Goal: Task Accomplishment & Management: Manage account settings

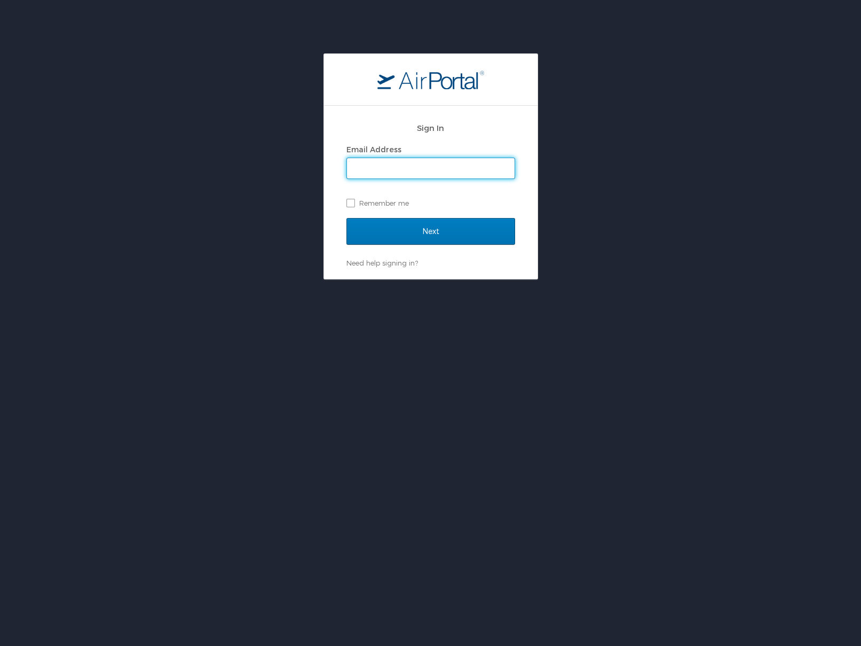
click at [382, 162] on input "Email Address" at bounding box center [431, 168] width 168 height 20
click at [449, 169] on input "dani@innovaem.com" at bounding box center [431, 168] width 168 height 20
type input "travel@innovaem.com"
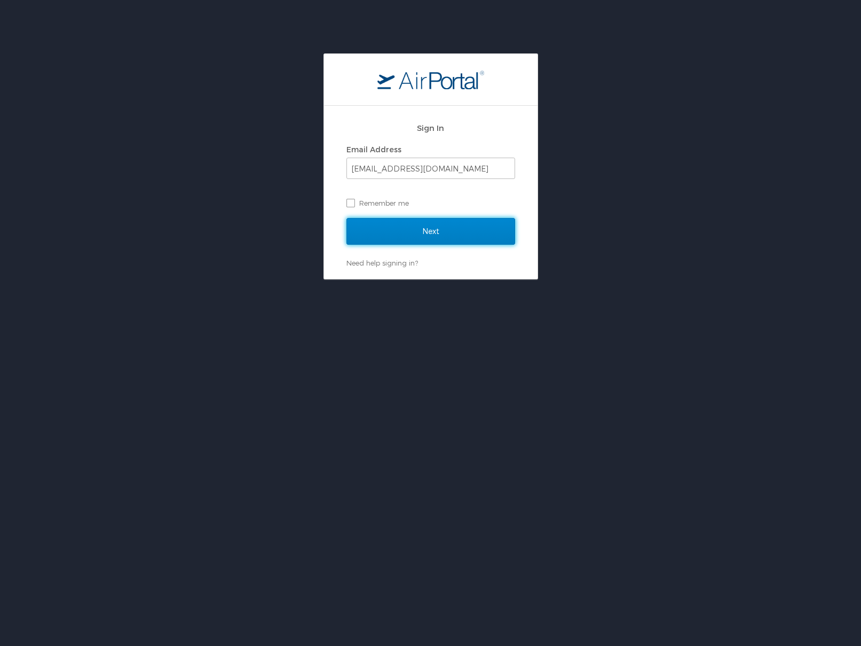
click at [444, 238] on input "Next" at bounding box center [431, 231] width 169 height 27
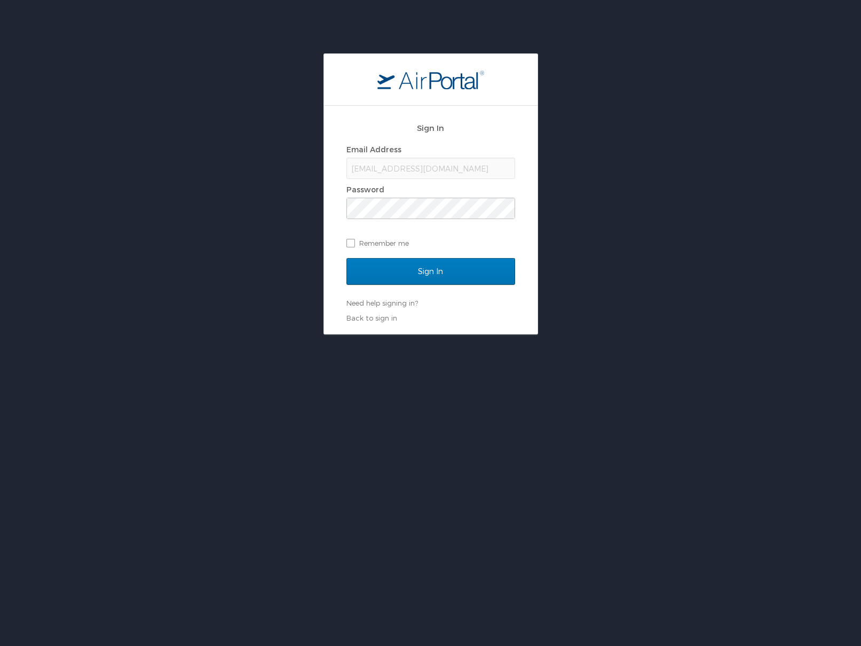
click at [396, 195] on div "Password" at bounding box center [431, 190] width 169 height 16
click at [421, 266] on input "Sign In" at bounding box center [431, 271] width 169 height 27
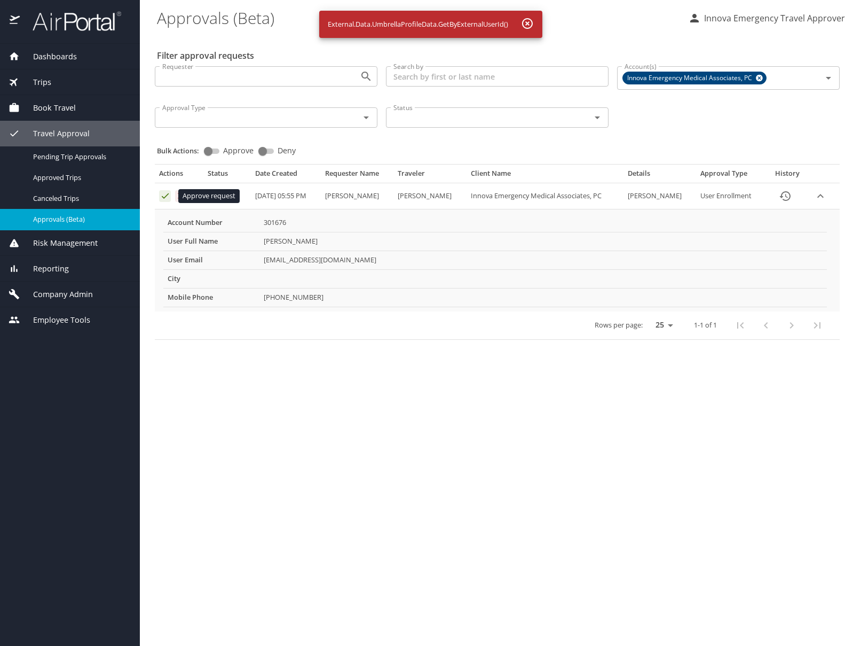
click at [162, 195] on icon "Approval table" at bounding box center [165, 196] width 10 height 10
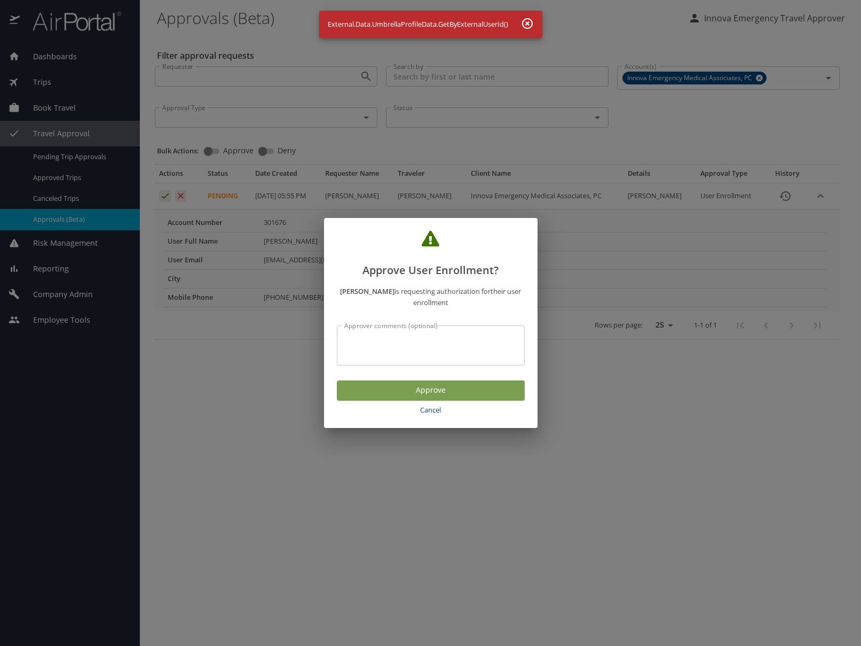
click at [466, 390] on span "Approve" at bounding box center [431, 389] width 171 height 13
